Goal: Task Accomplishment & Management: Manage account settings

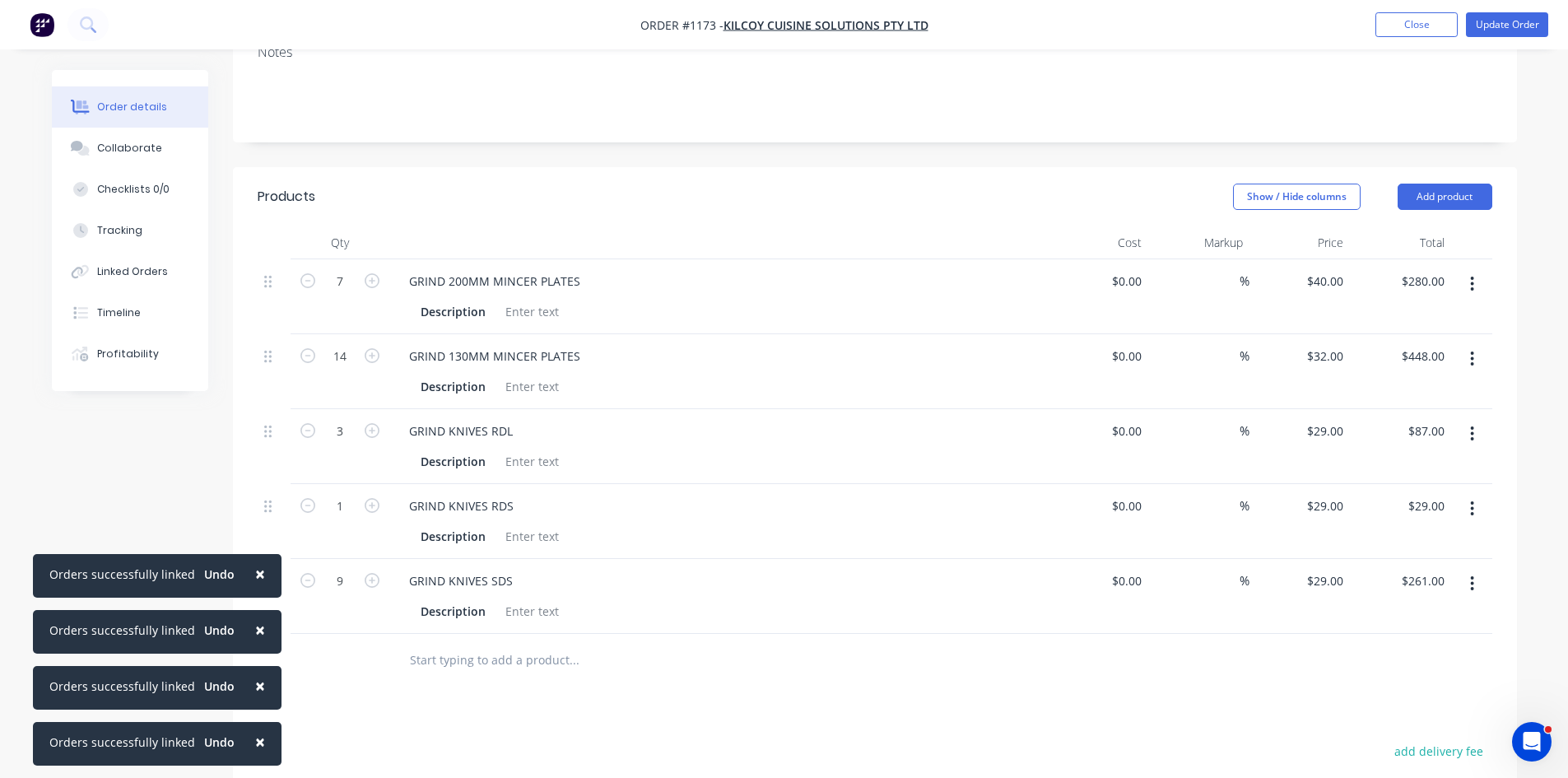
click at [1420, 30] on button "Close" at bounding box center [1416, 24] width 82 height 24
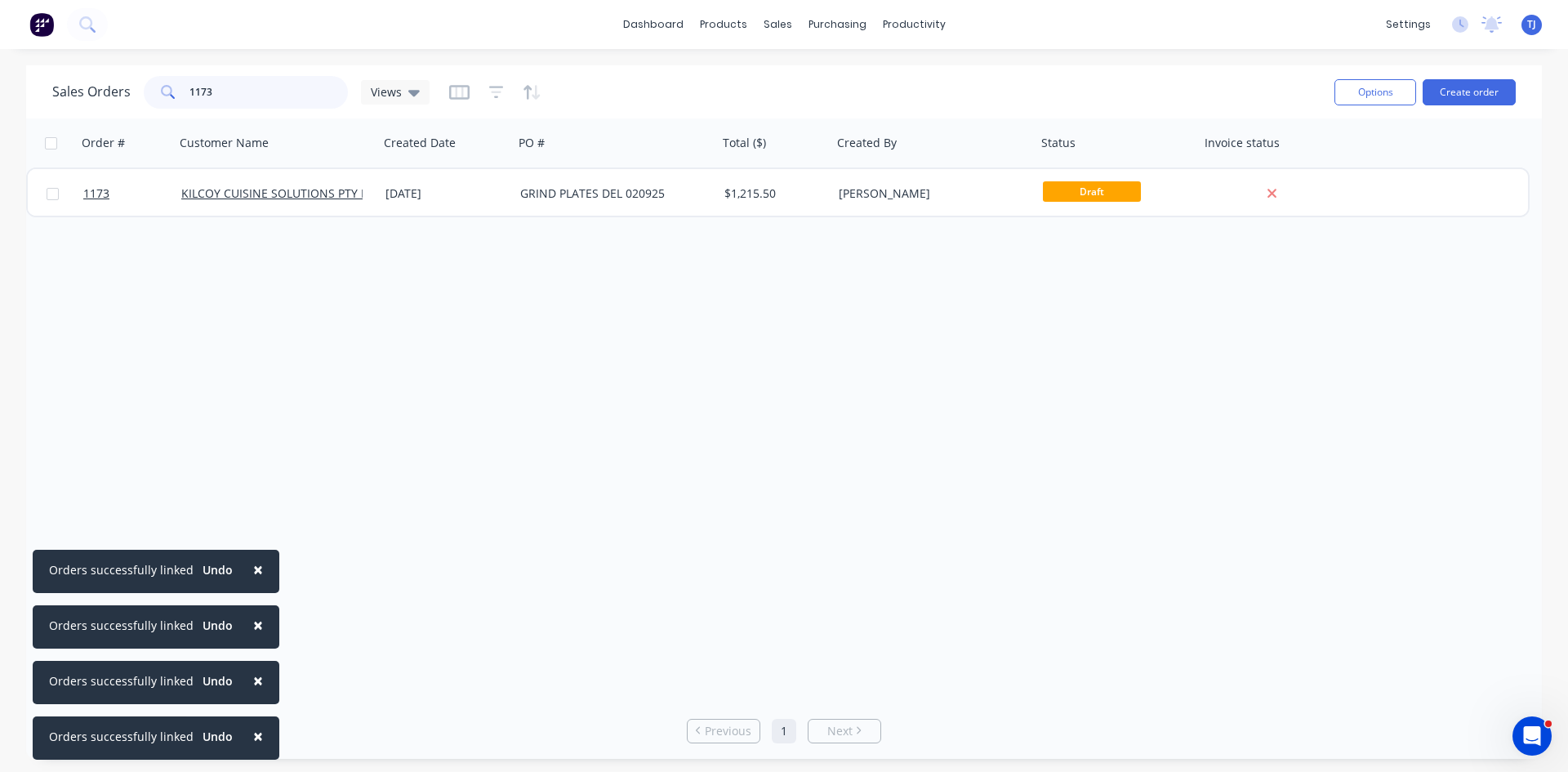
click at [194, 76] on input "1173" at bounding box center [269, 92] width 159 height 33
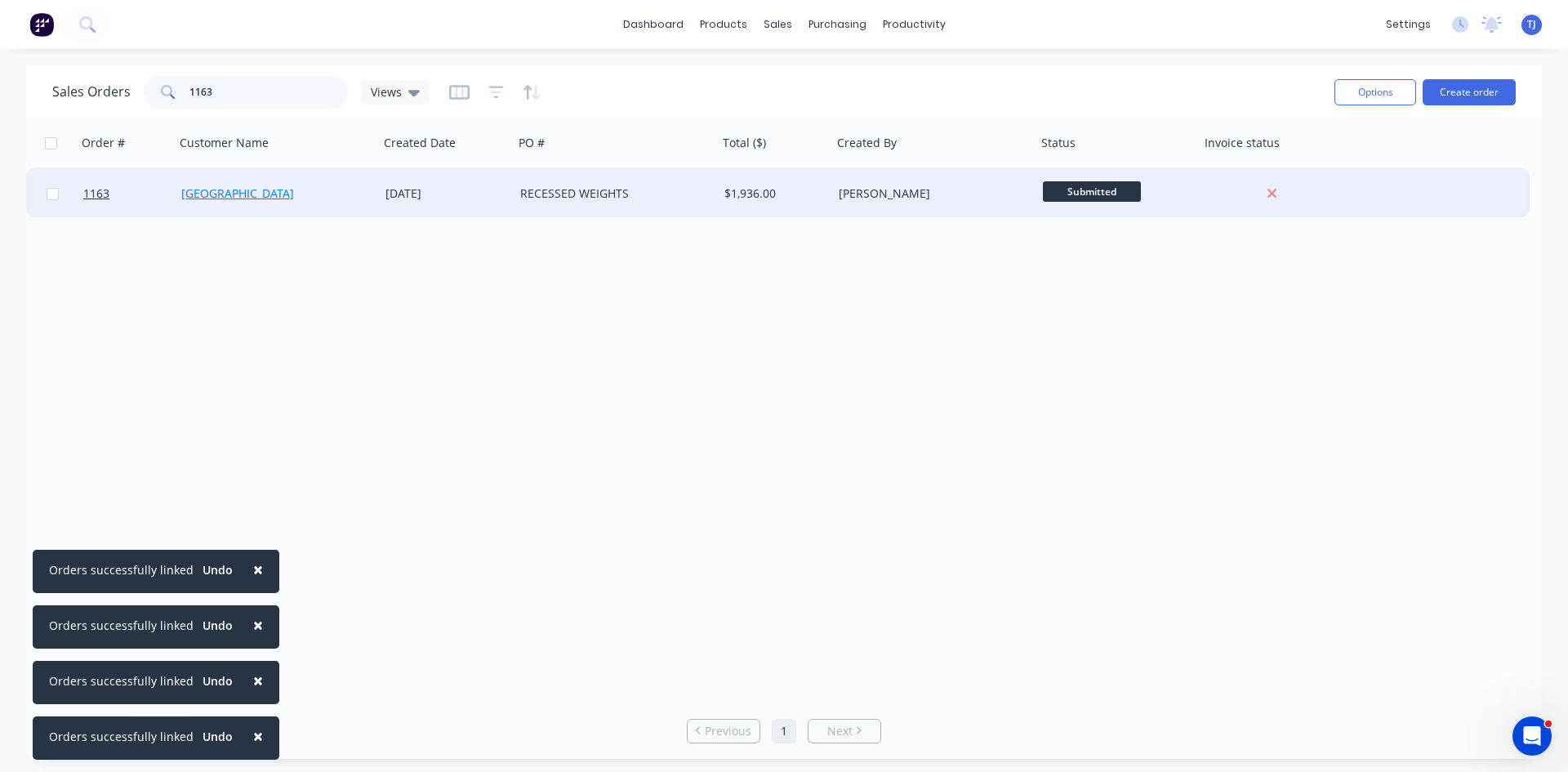
type input "1163"
click at [272, 187] on link "[GEOGRAPHIC_DATA]" at bounding box center [237, 193] width 113 height 15
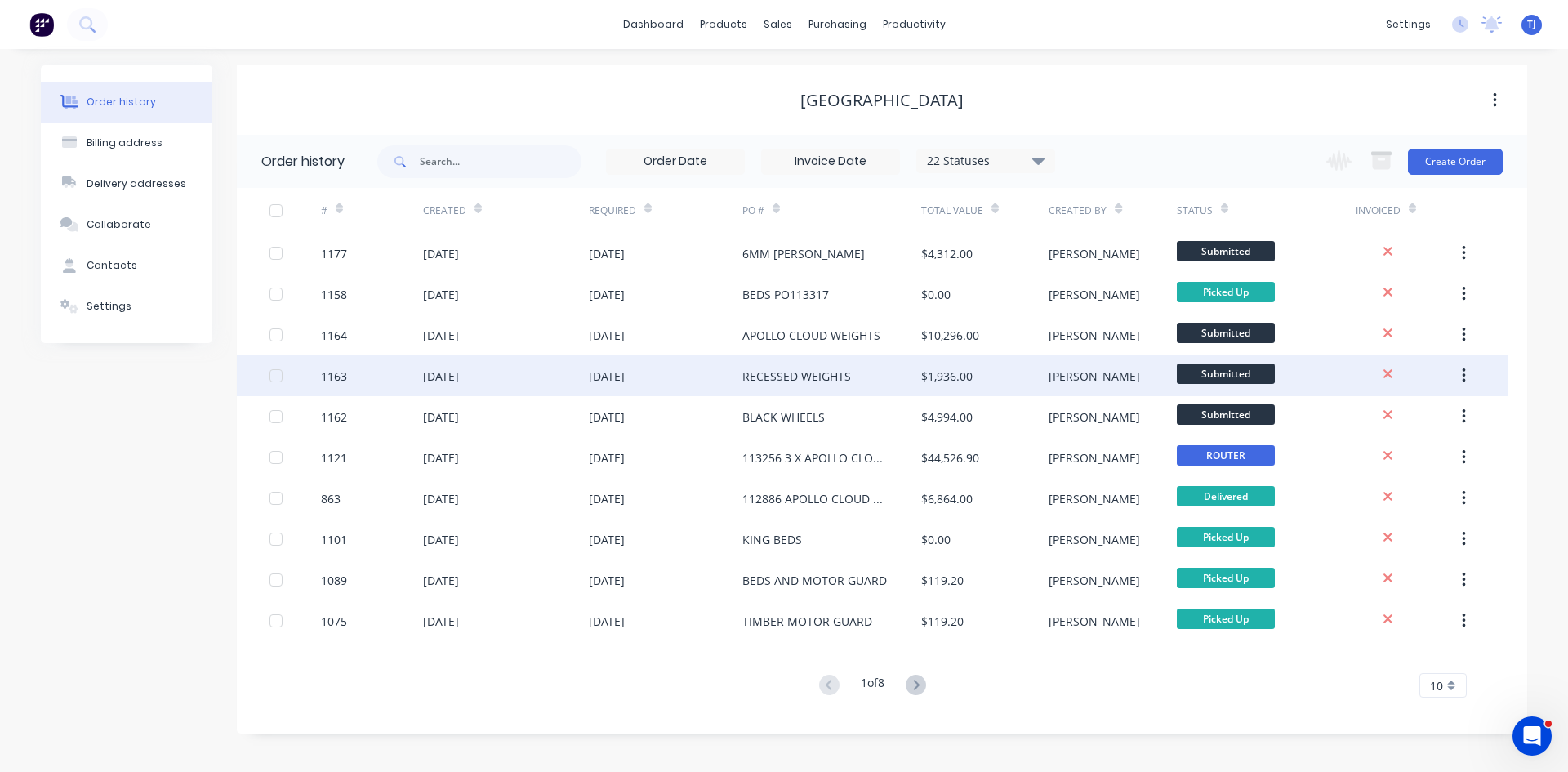
click at [599, 380] on div "[DATE]" at bounding box center [606, 376] width 36 height 17
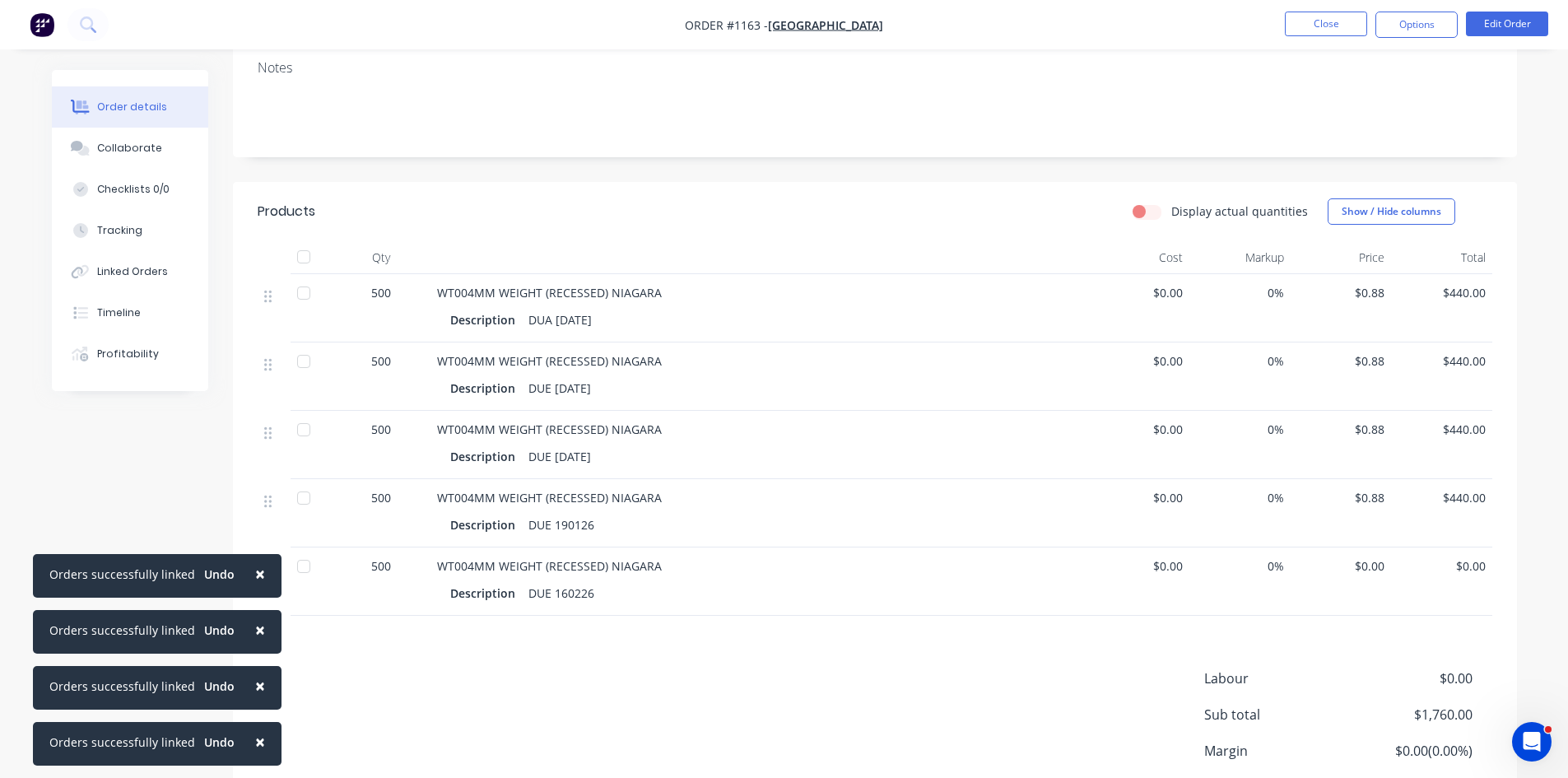
scroll to position [247, 0]
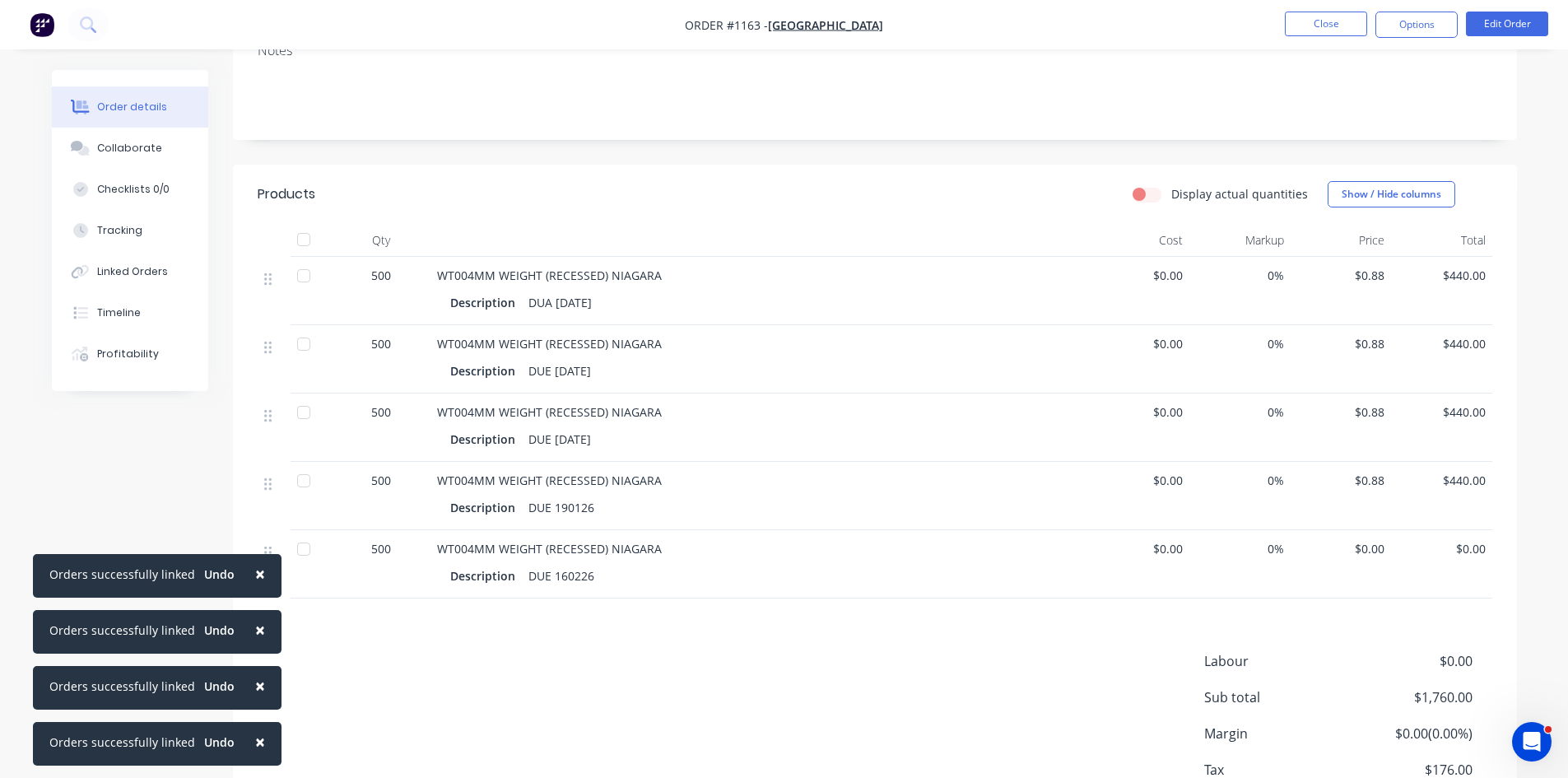
click at [584, 443] on div "DUE [DATE]" at bounding box center [560, 438] width 76 height 24
click at [580, 440] on div "DUE [DATE]" at bounding box center [560, 438] width 76 height 24
click at [1494, 30] on button "Edit Order" at bounding box center [1506, 23] width 82 height 24
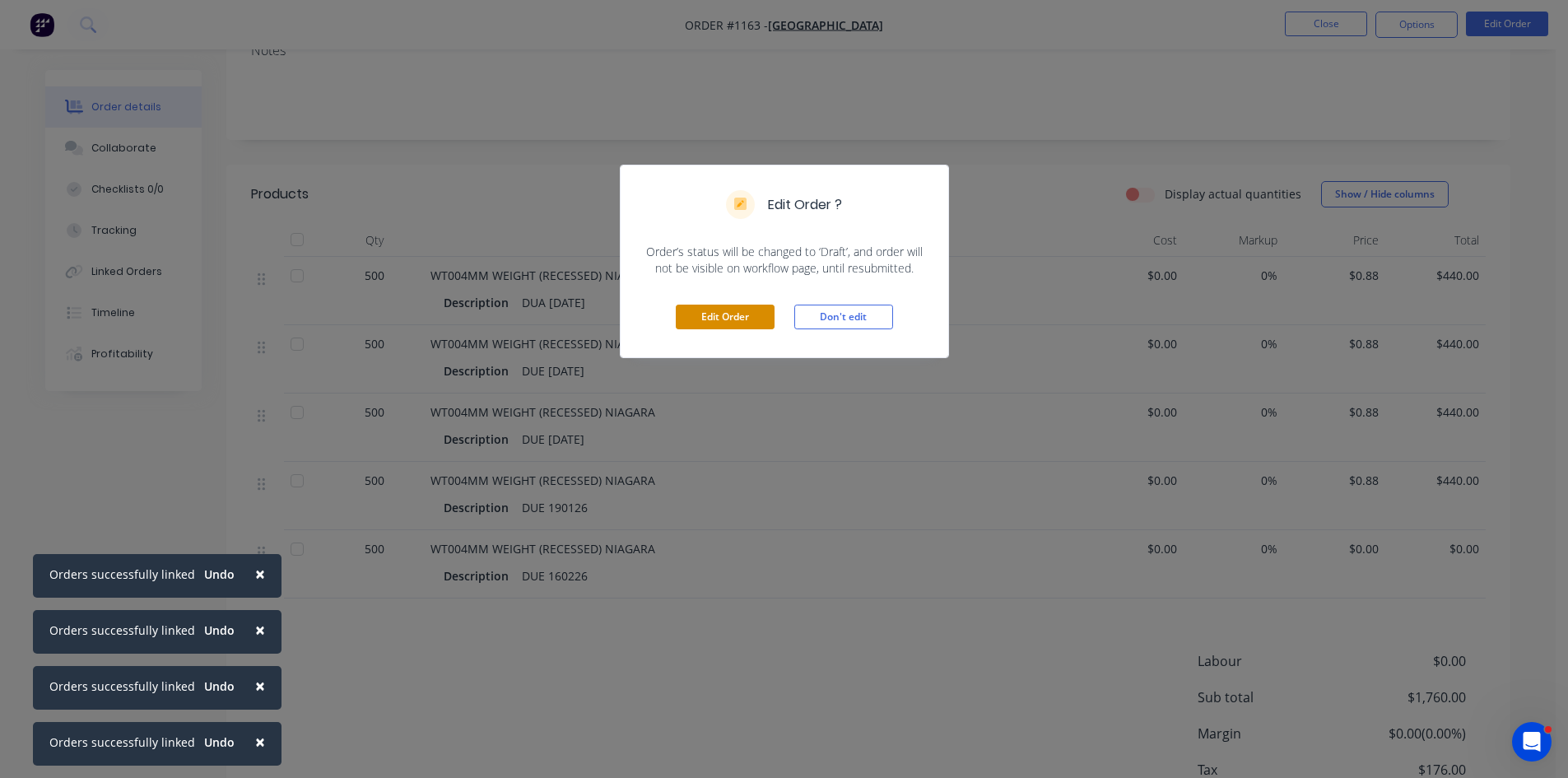
click at [725, 316] on button "Edit Order" at bounding box center [725, 316] width 99 height 24
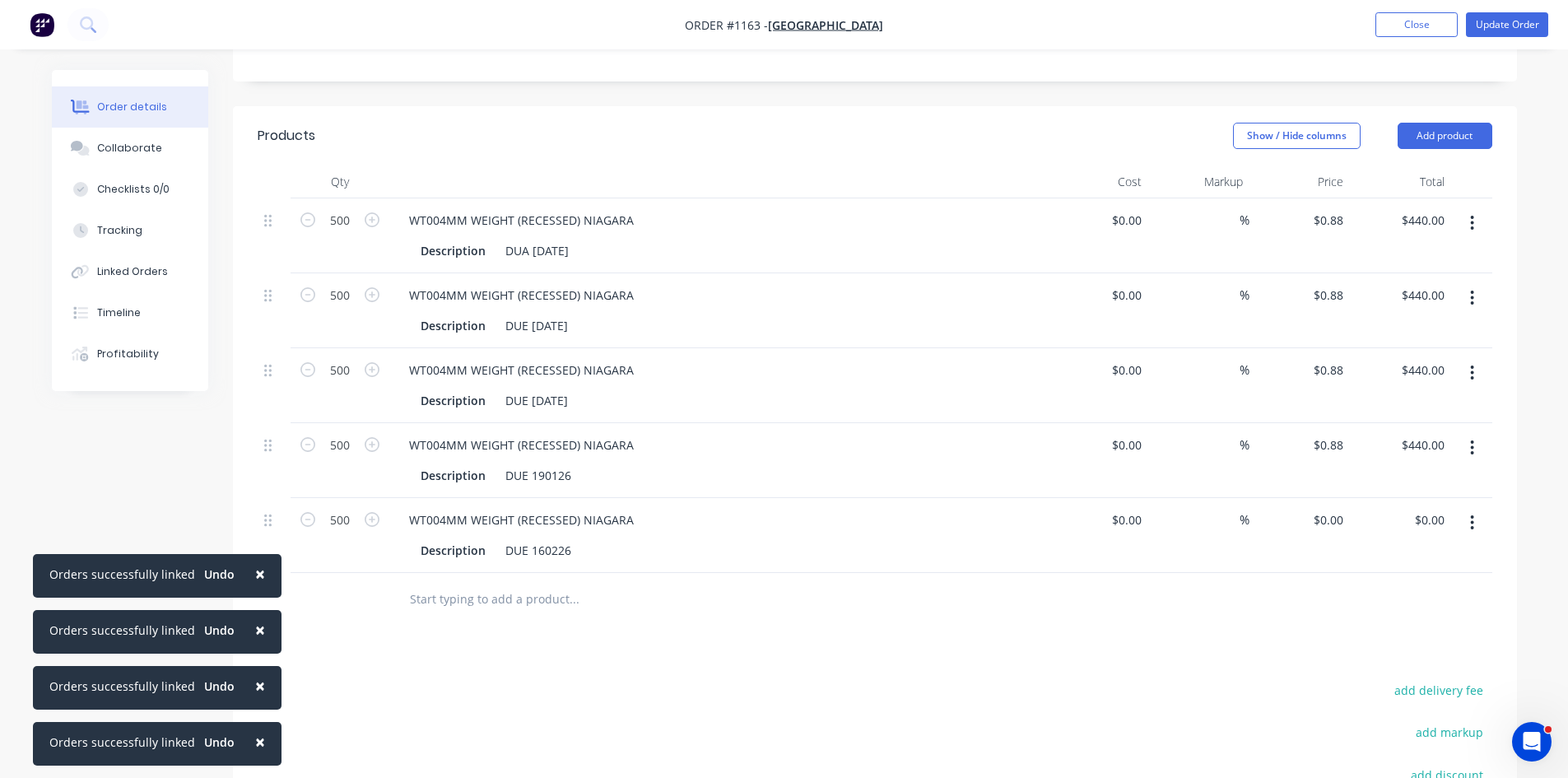
scroll to position [329, 0]
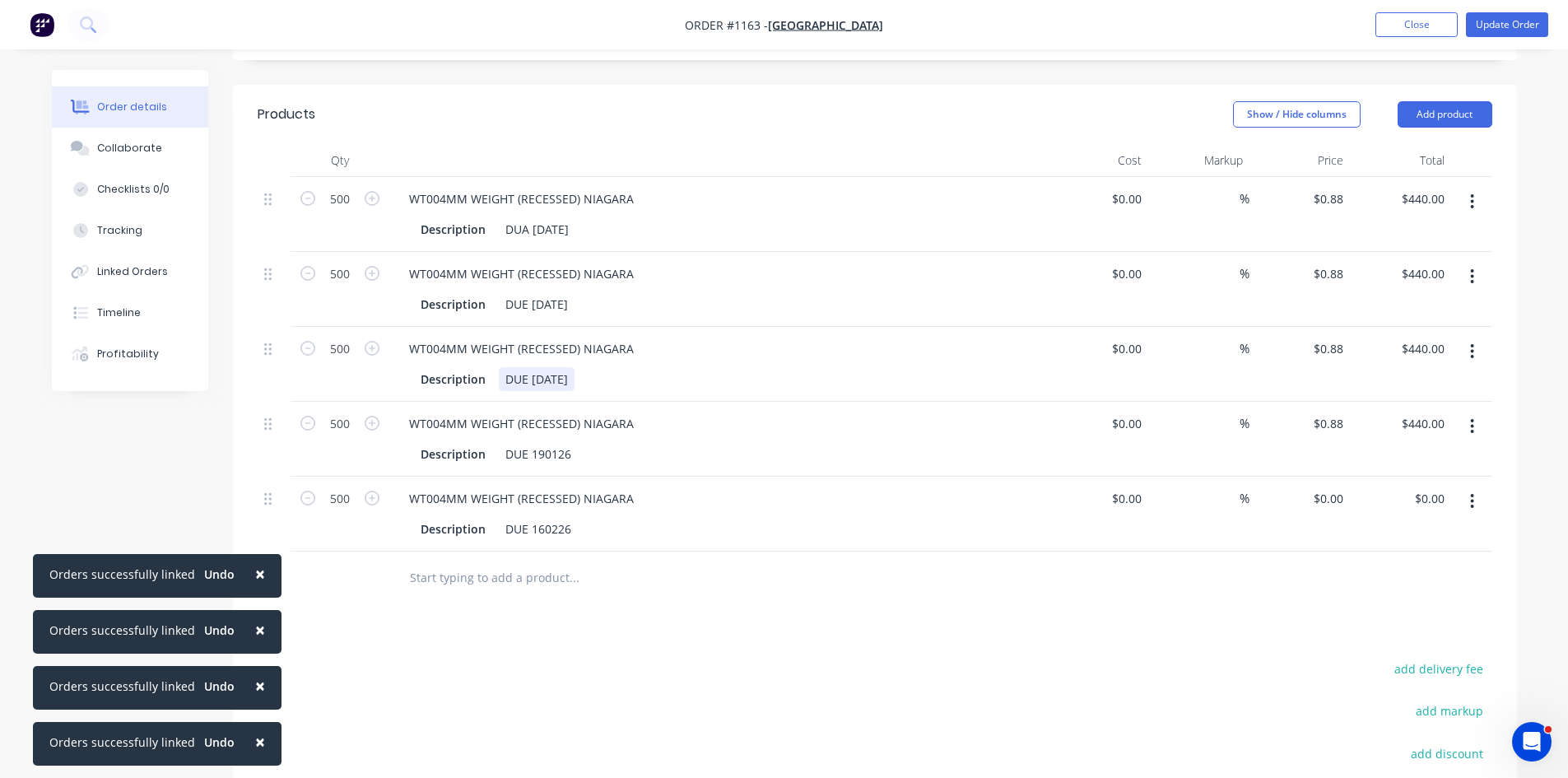
click at [560, 383] on div "DUE [DATE]" at bounding box center [536, 378] width 76 height 24
click at [571, 457] on div "DUE 190126" at bounding box center [537, 454] width 79 height 24
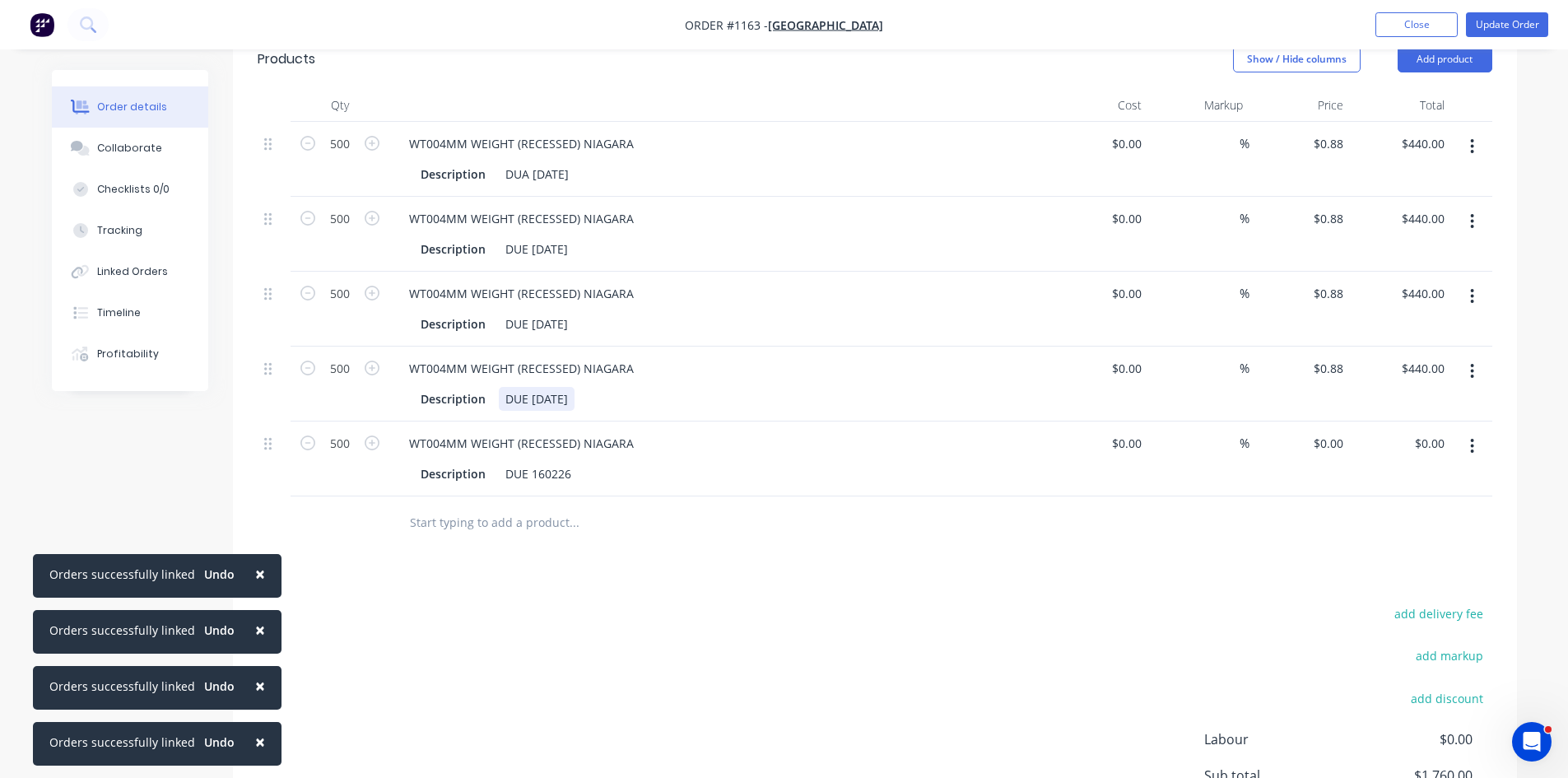
scroll to position [411, 0]
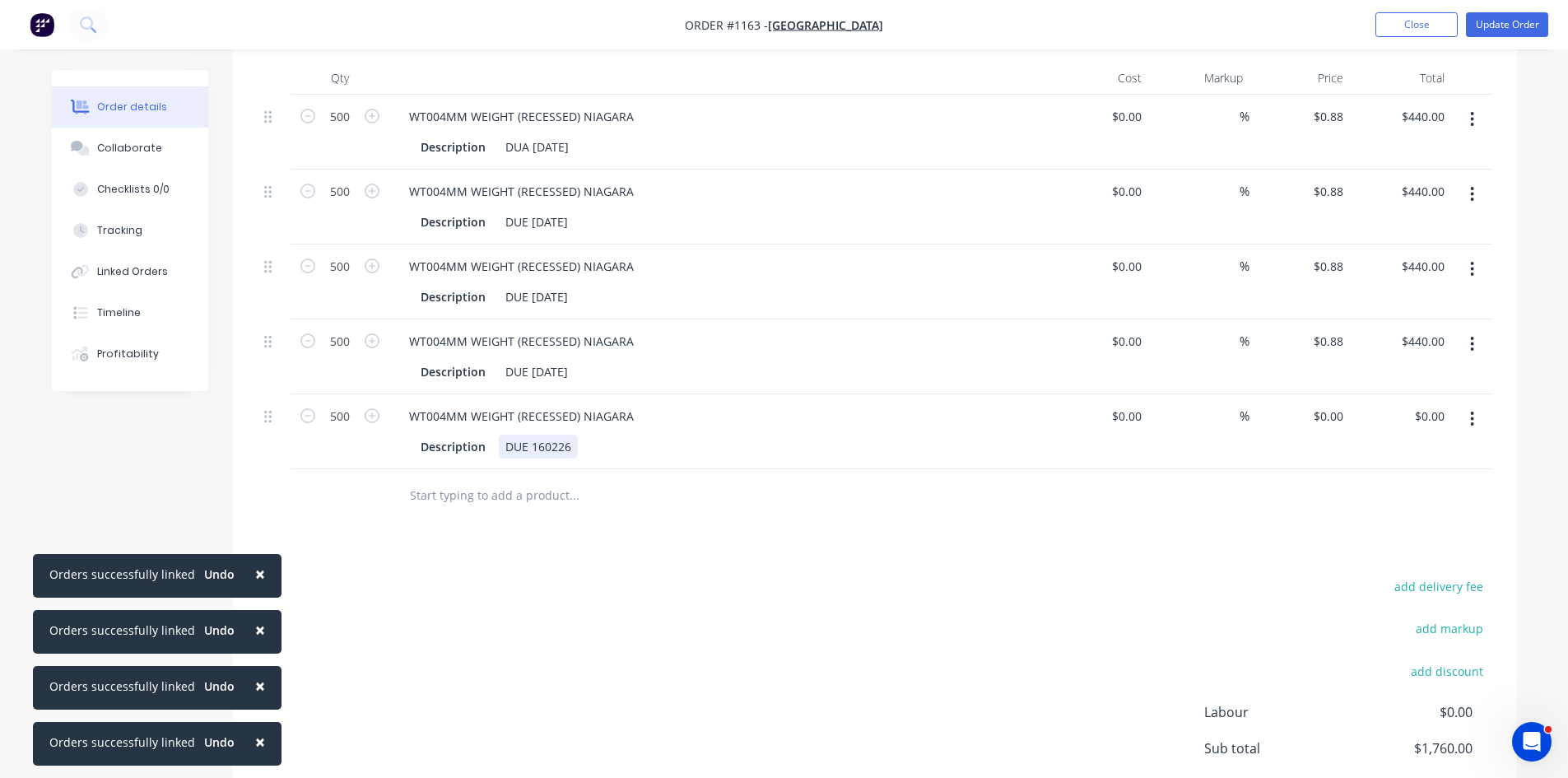
click at [572, 457] on div "DUE 160226" at bounding box center [537, 446] width 79 height 24
click at [568, 442] on div "DUE 19/01/'2026" at bounding box center [550, 446] width 103 height 24
click at [433, 498] on input "text" at bounding box center [573, 496] width 329 height 33
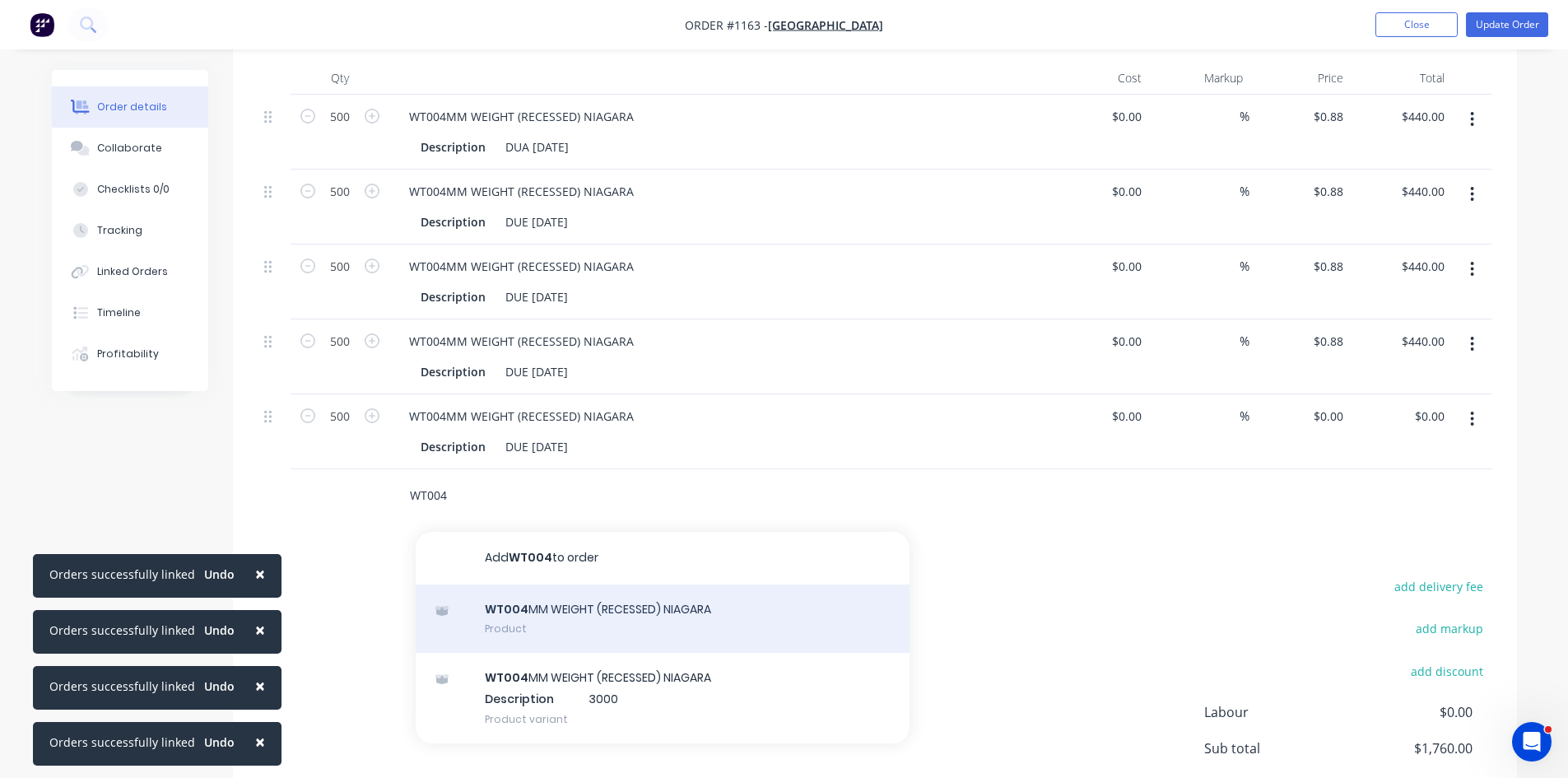
type input "WT004"
click at [606, 618] on div "WT004 MM WEIGHT (RECESSED) NIAGARA Product" at bounding box center [662, 619] width 494 height 69
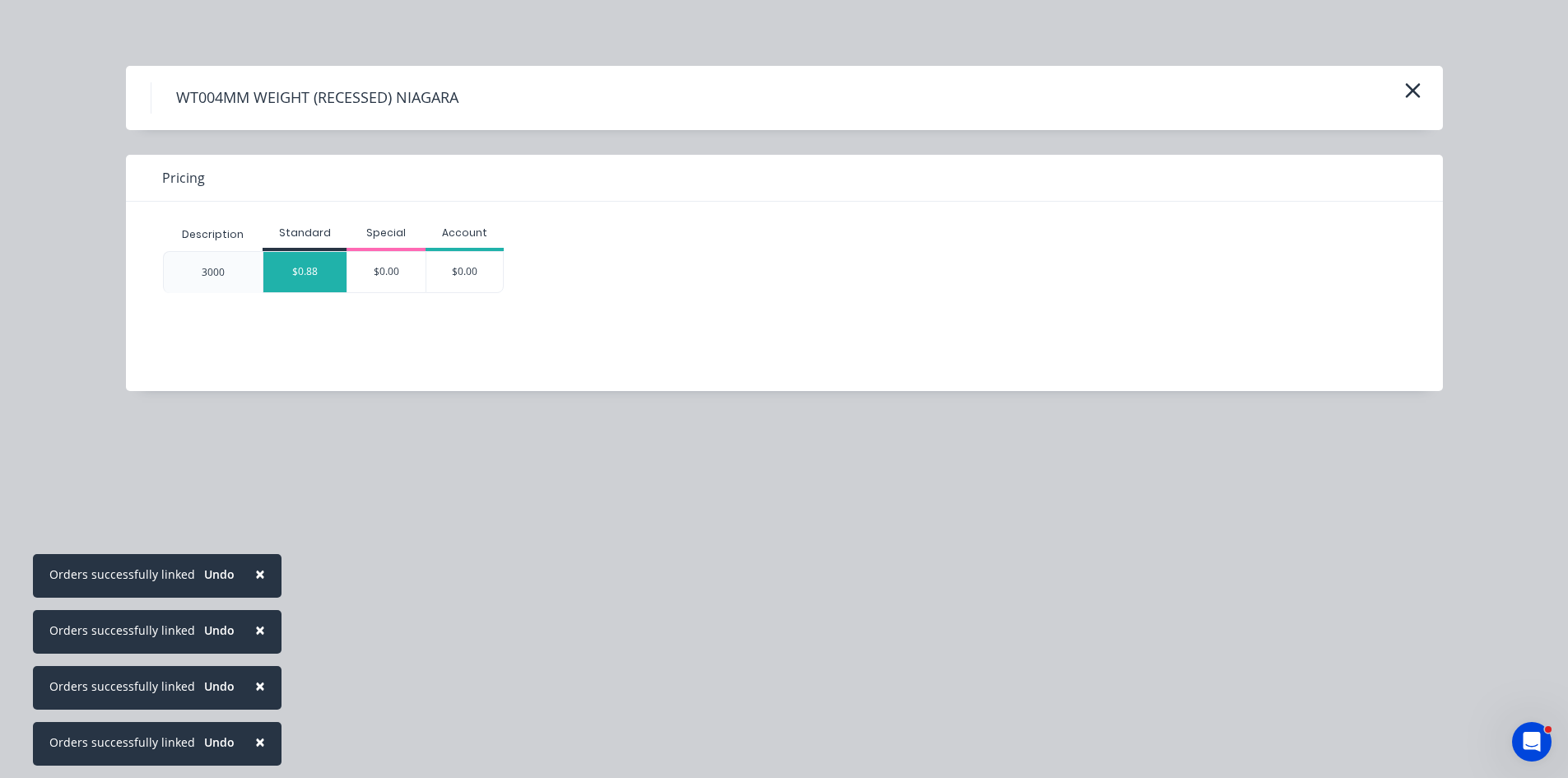
click at [302, 263] on div "$0.88" at bounding box center [305, 273] width 83 height 41
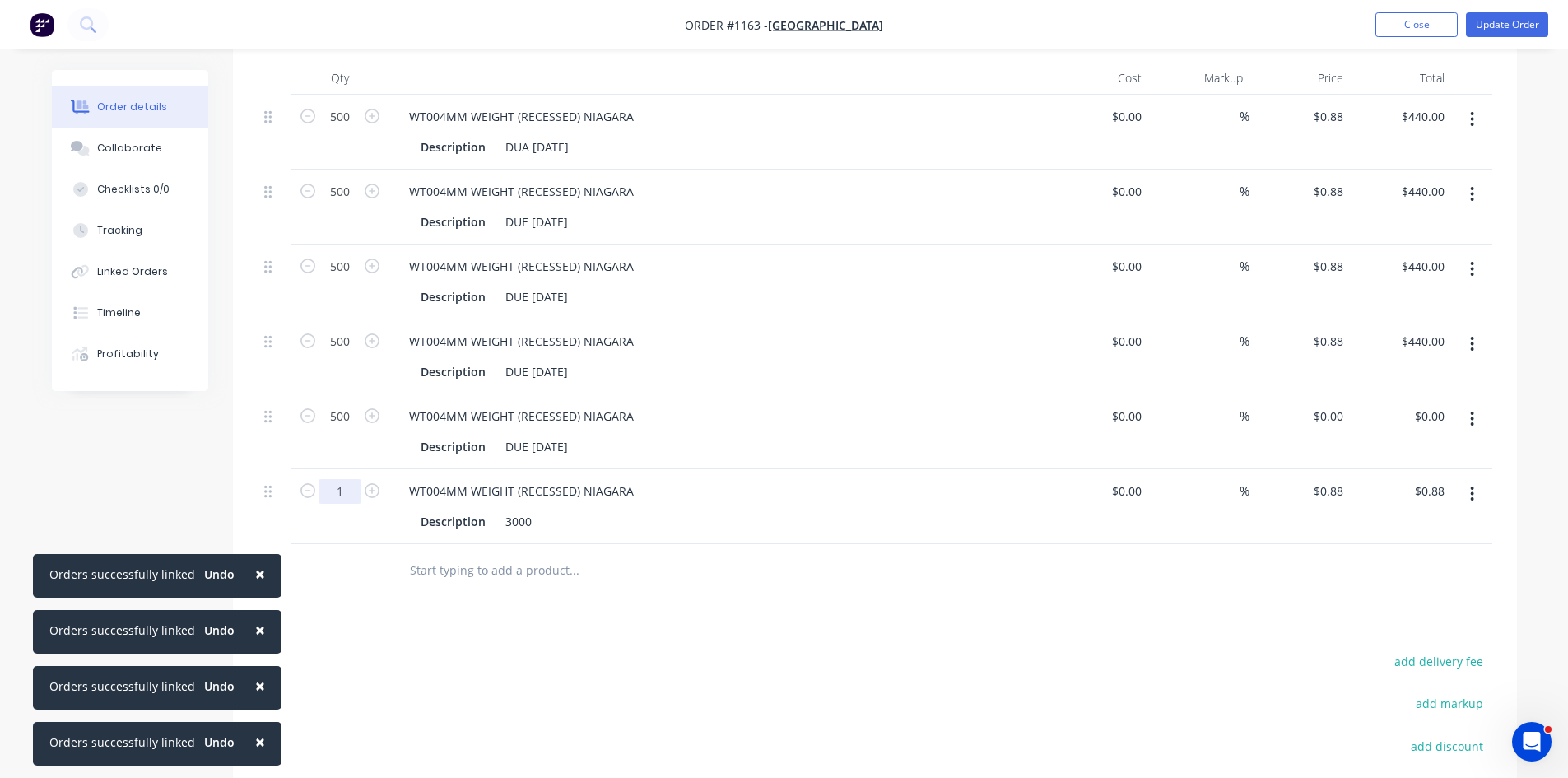
click at [350, 492] on input "1" at bounding box center [339, 491] width 43 height 24
type input "500"
type input "$440.00"
click at [533, 522] on div "3000" at bounding box center [518, 521] width 40 height 24
click at [533, 519] on div "3000" at bounding box center [518, 521] width 40 height 24
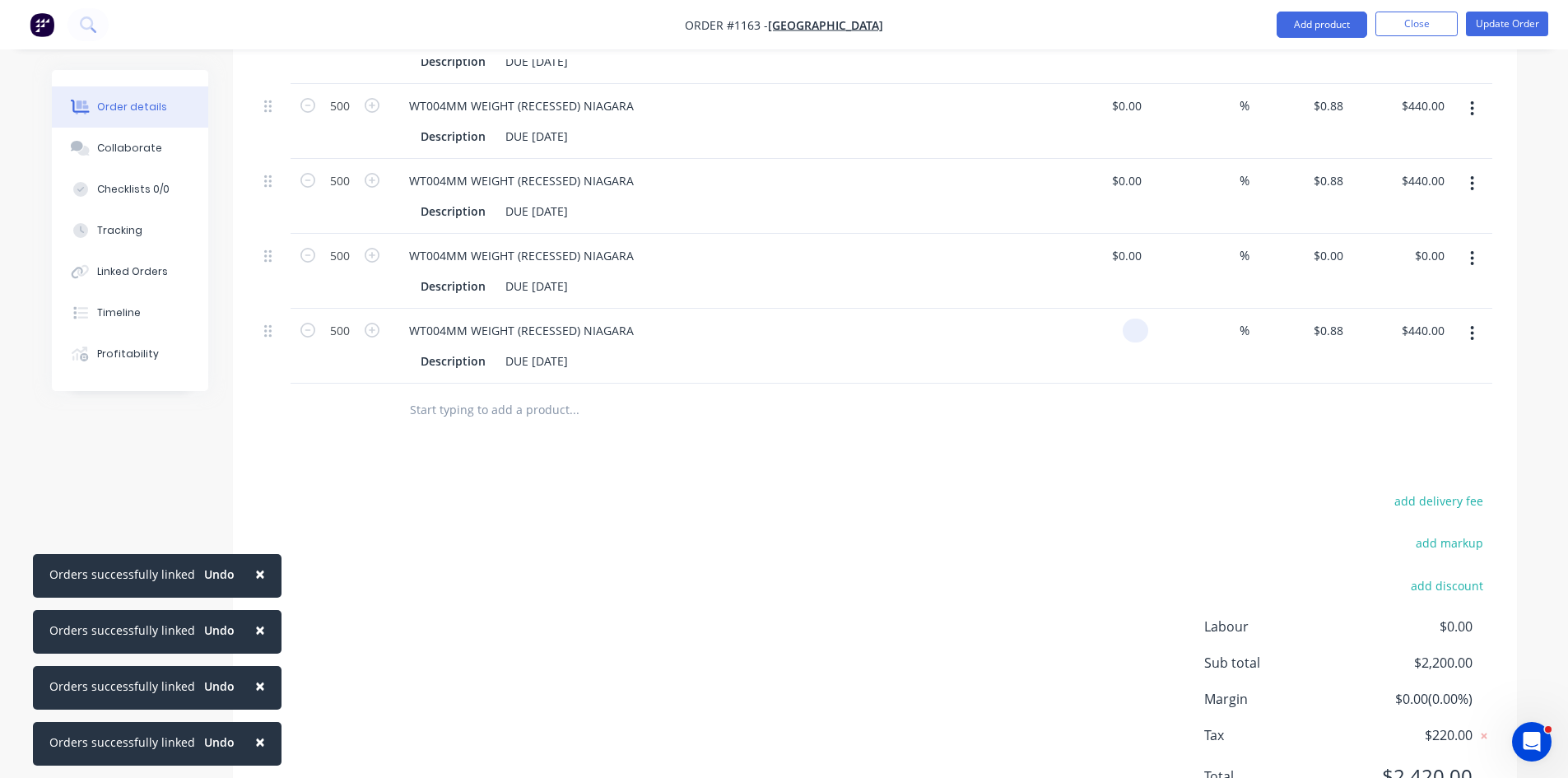
scroll to position [651, 0]
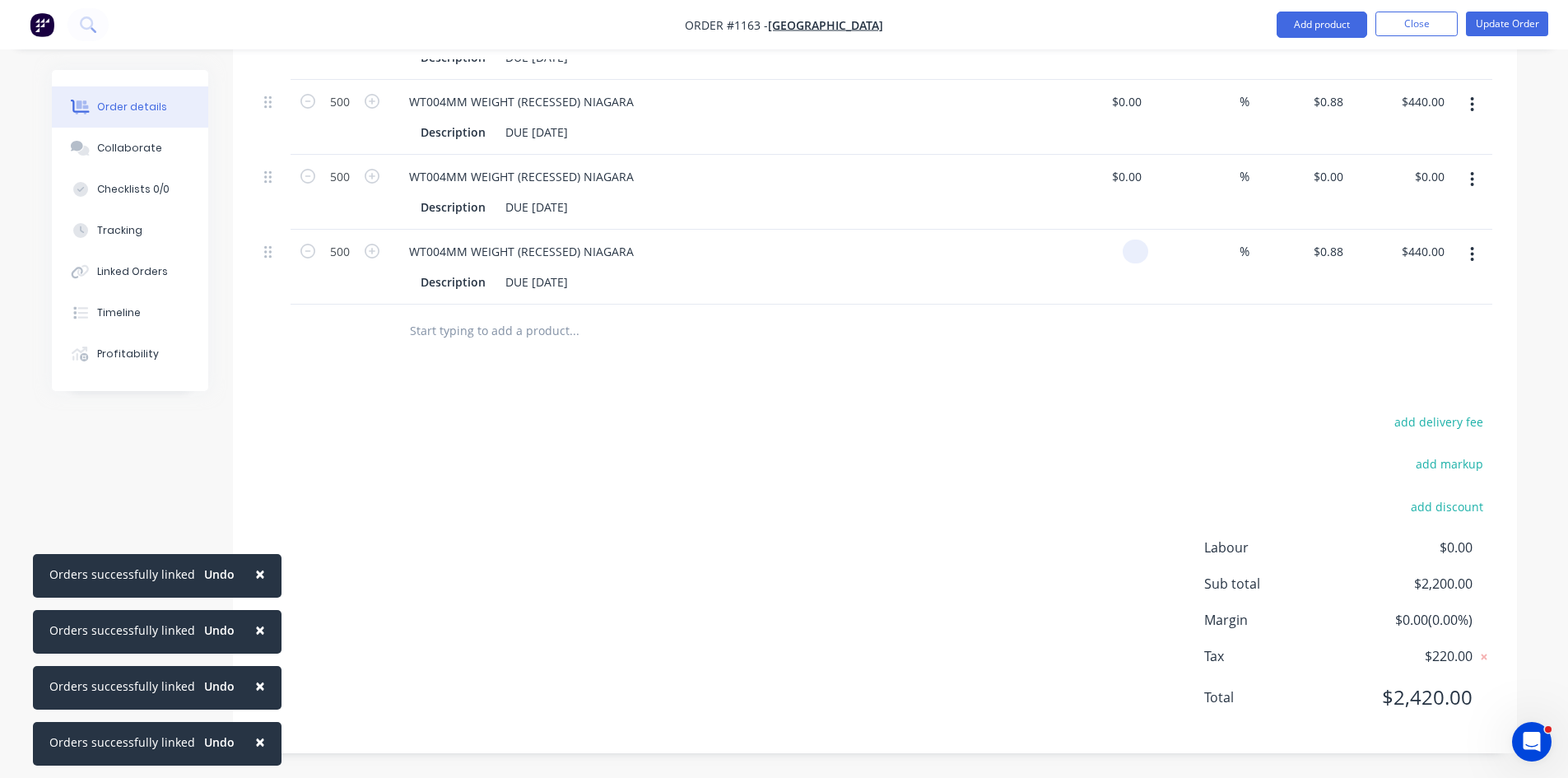
type input "$0.00"
click at [1330, 176] on input "0" at bounding box center [1330, 177] width 38 height 24
type input "$0.88"
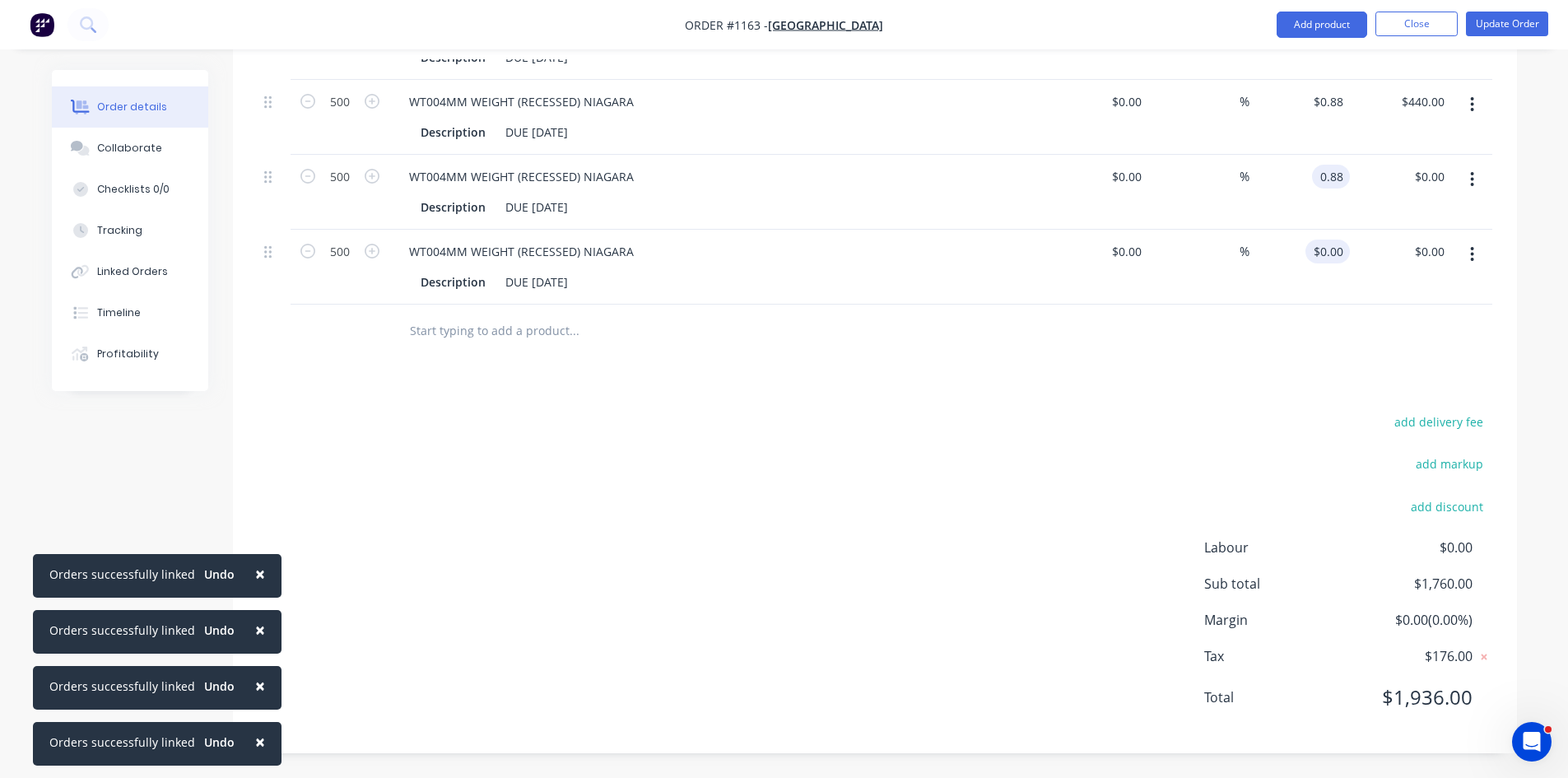
type input "$440.00"
click at [1327, 250] on div "0 0" at bounding box center [1336, 251] width 25 height 24
type input "$0.88"
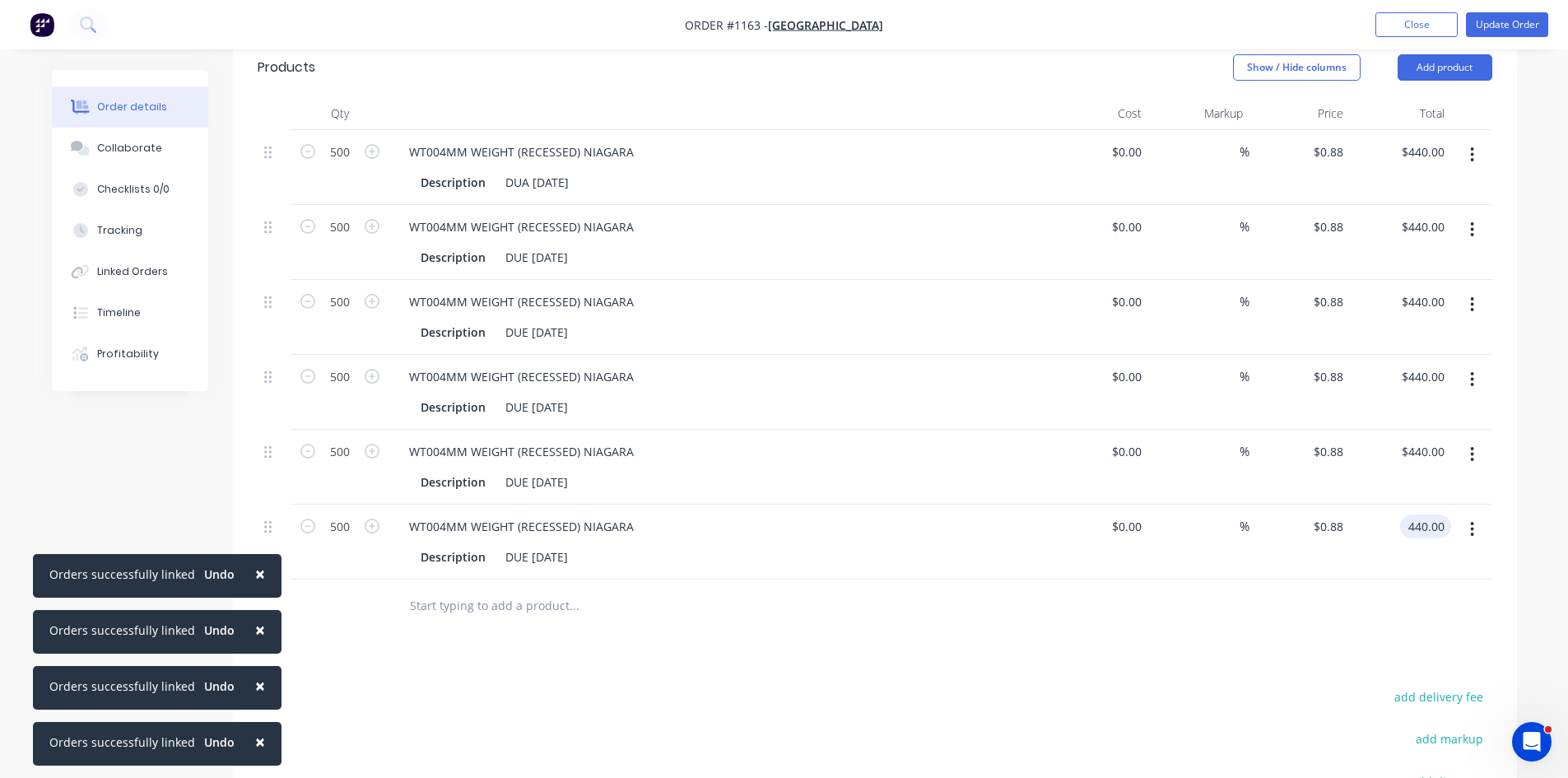
scroll to position [322, 0]
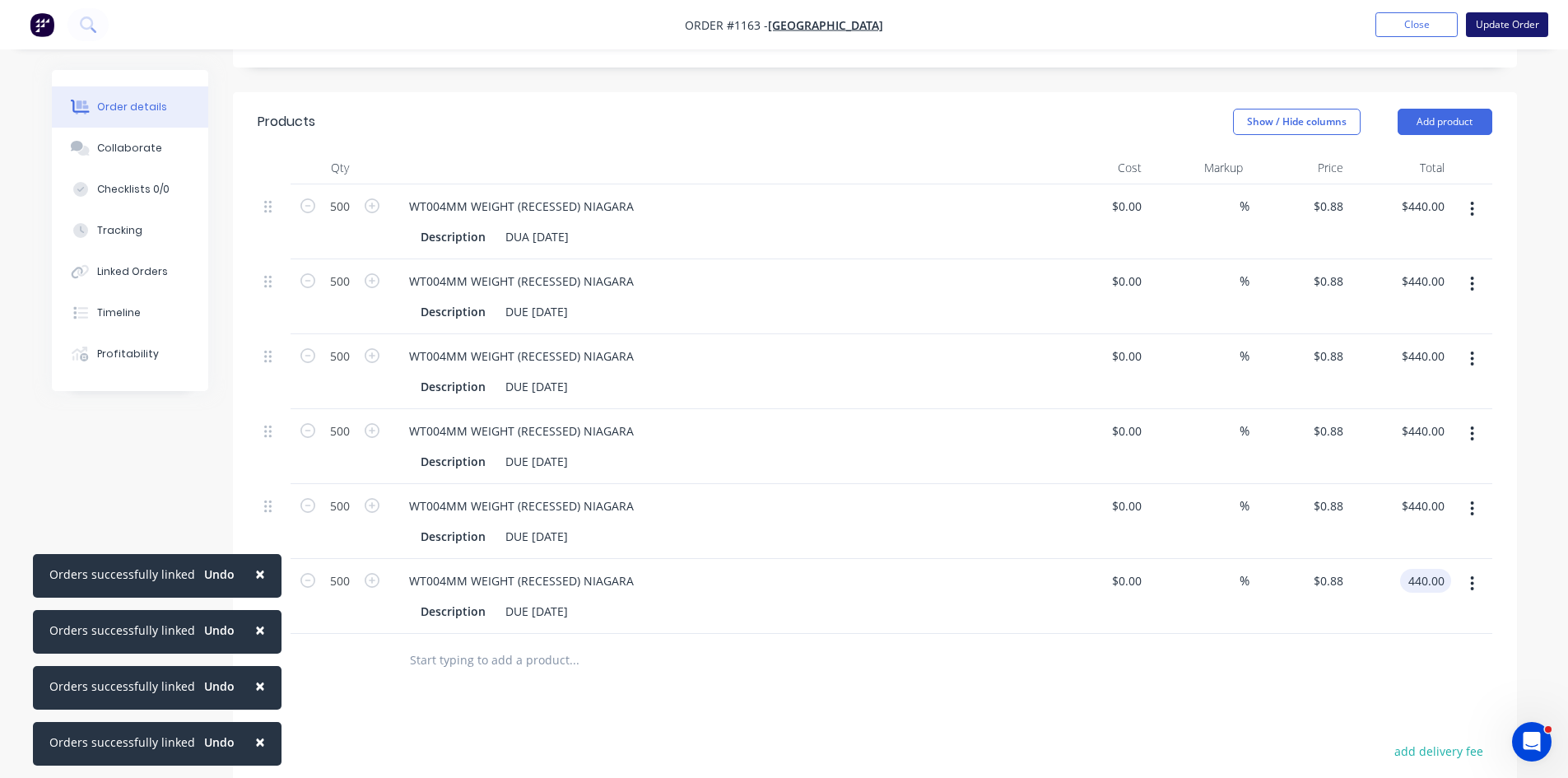
type input "$440.00"
click at [1516, 21] on button "Update Order" at bounding box center [1506, 24] width 82 height 24
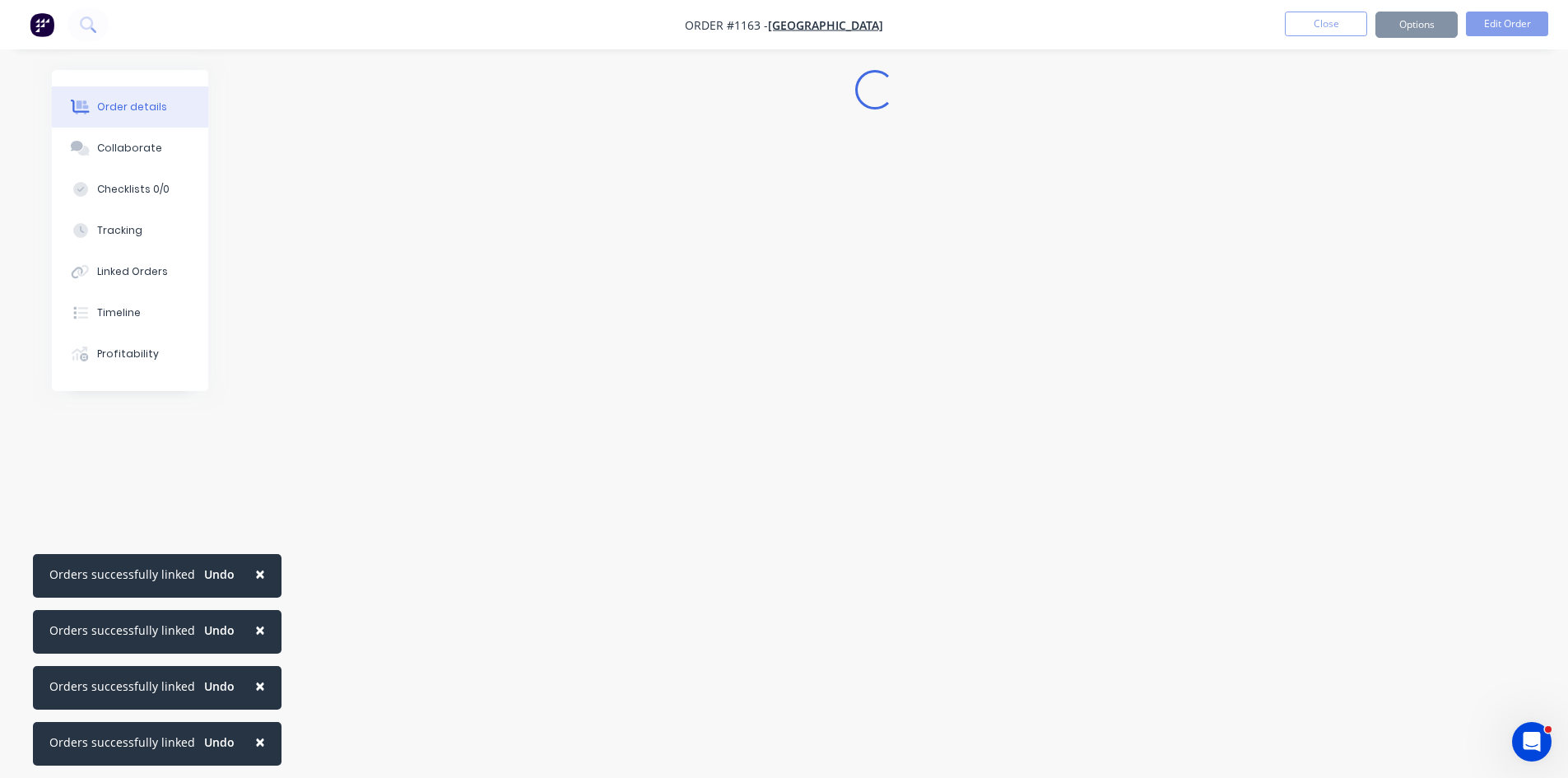
scroll to position [0, 0]
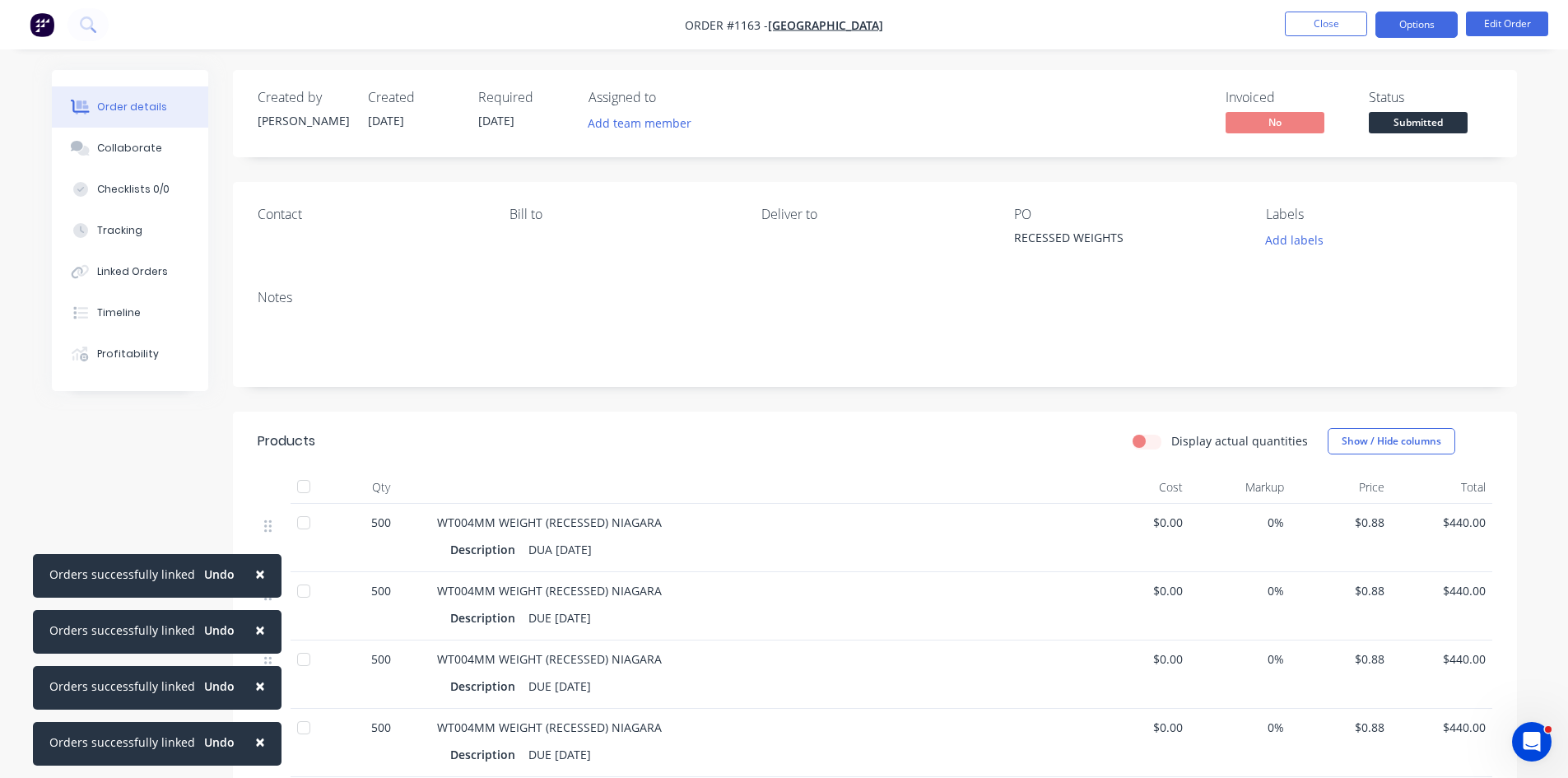
click at [1402, 21] on button "Options" at bounding box center [1416, 24] width 82 height 26
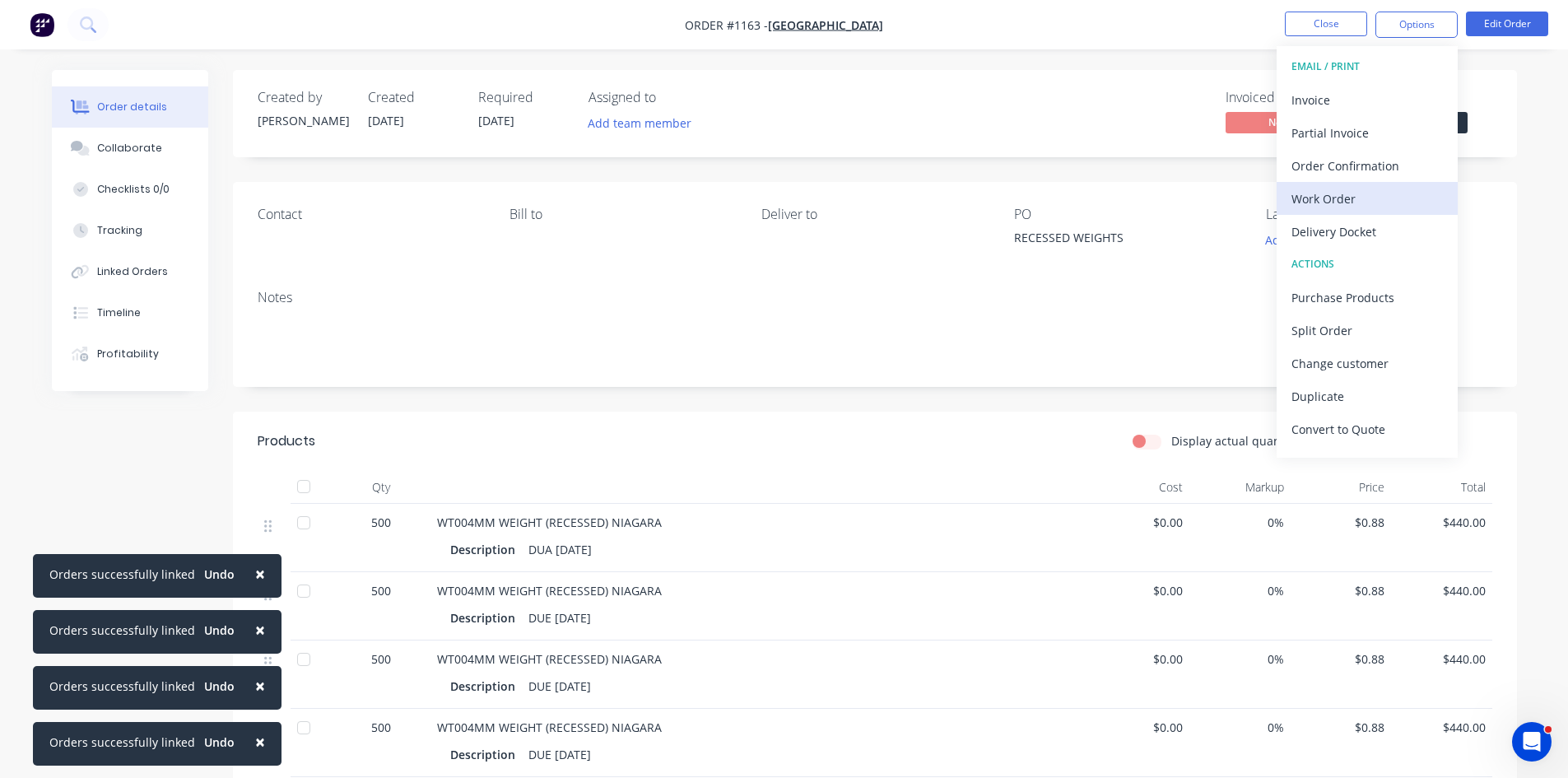
click at [1357, 193] on div "Work Order" at bounding box center [1366, 199] width 151 height 24
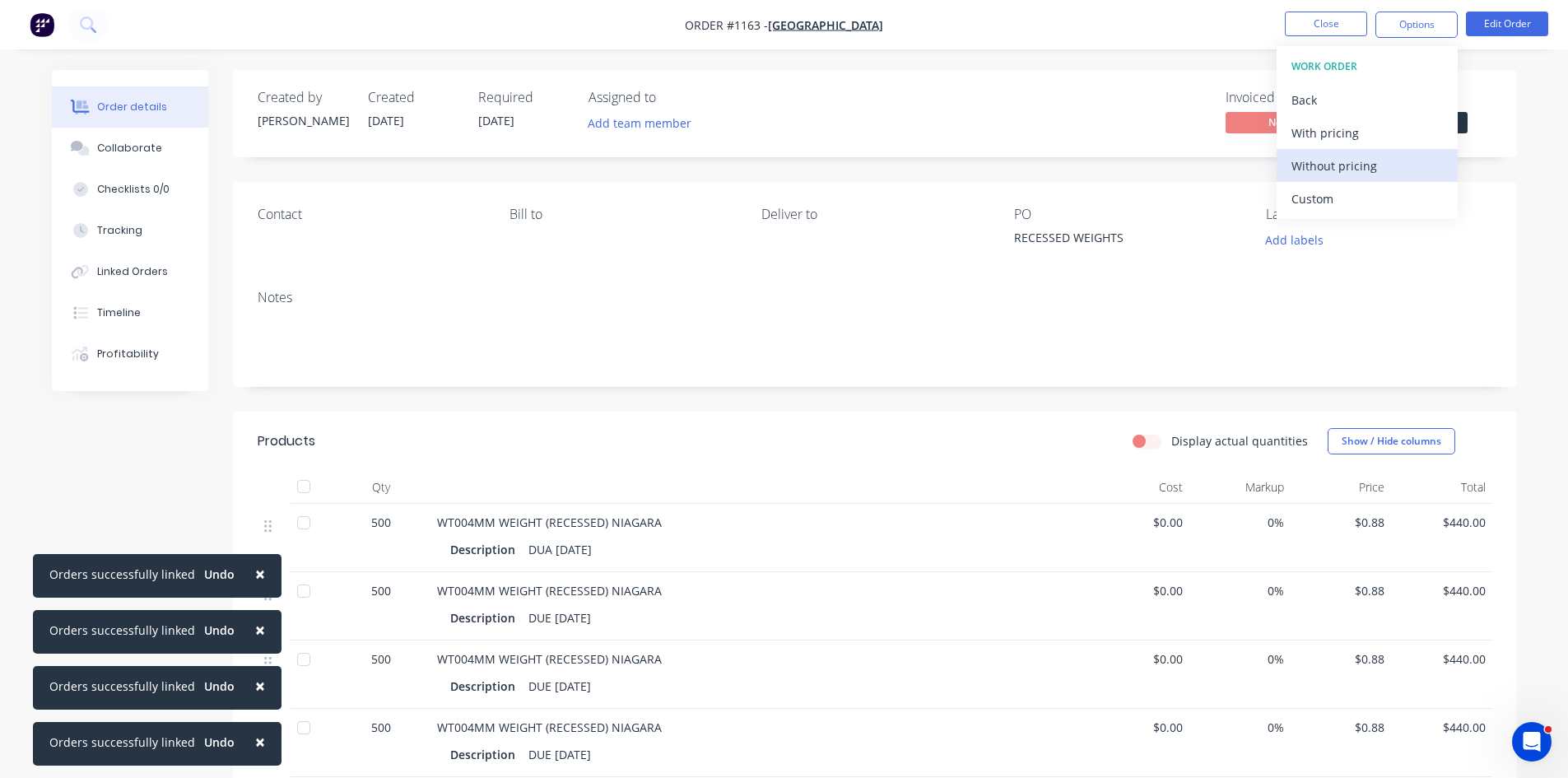
click at [1353, 170] on div "Without pricing" at bounding box center [1366, 166] width 151 height 24
